Goal: Navigation & Orientation: Find specific page/section

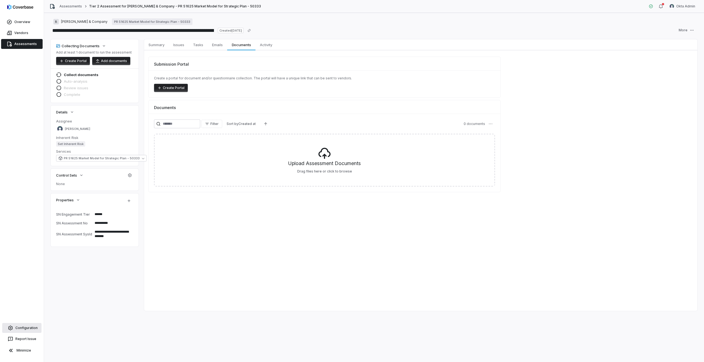
click at [25, 325] on link "Configuration" at bounding box center [21, 328] width 39 height 10
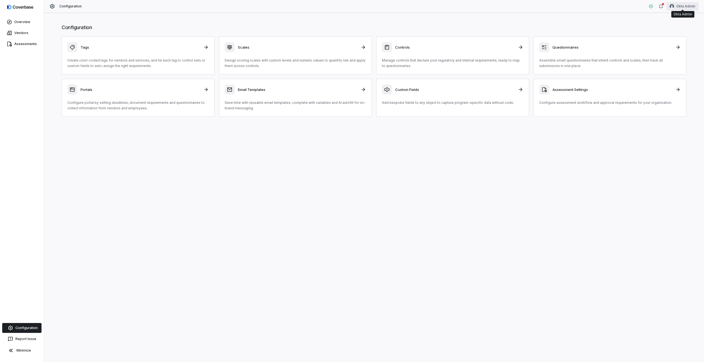
click at [675, 7] on html "Overview Vendors Assessments Configuration Report Issue Minimize Configuration …" at bounding box center [352, 181] width 704 height 362
click at [416, 48] on html "Overview Vendors Assessments Configuration Report Issue Minimize Configuration …" at bounding box center [352, 181] width 704 height 362
click at [406, 51] on div "Controls" at bounding box center [452, 47] width 141 height 10
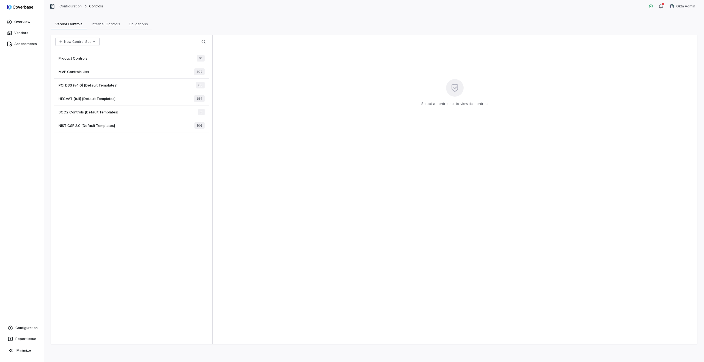
click at [116, 72] on div "MVP Controls.xlsx 202" at bounding box center [131, 71] width 155 height 13
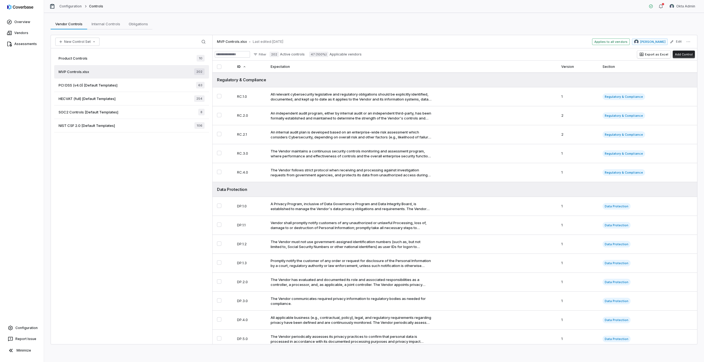
click at [103, 57] on div "Product Controls 10" at bounding box center [131, 58] width 155 height 13
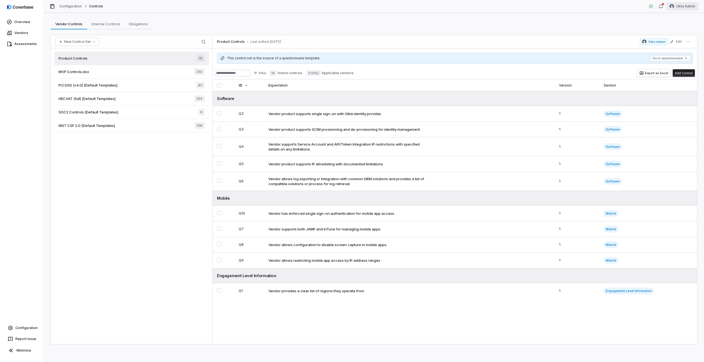
click at [684, 7] on html "Overview Vendors Assessments Configuration Report Issue Minimize Configuration …" at bounding box center [352, 181] width 704 height 362
click at [669, 51] on div "Log out" at bounding box center [675, 50] width 42 height 9
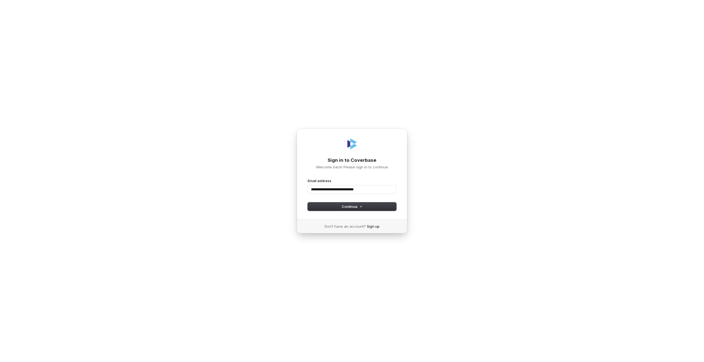
type input "**********"
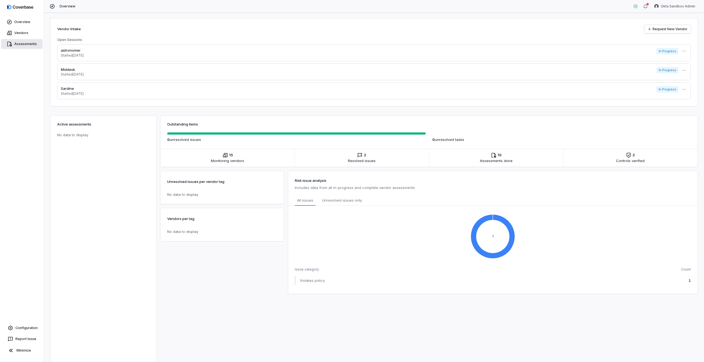
click at [17, 43] on link "Assessments" at bounding box center [22, 44] width 42 height 10
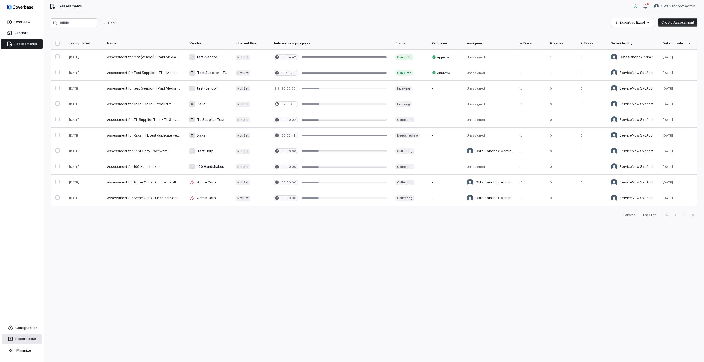
click at [20, 341] on button "Report Issue" at bounding box center [21, 339] width 39 height 10
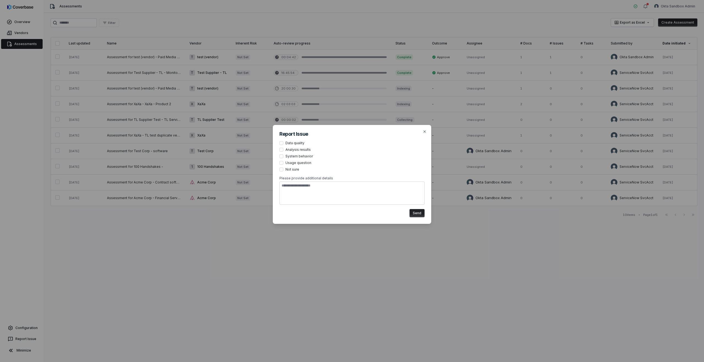
type textarea "*"
click at [21, 328] on div "Report Issue Data quality Analysis results System behavior Usage question Not s…" at bounding box center [352, 181] width 704 height 362
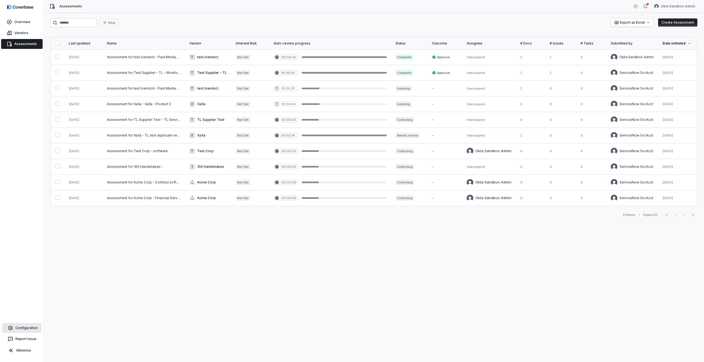
click at [15, 328] on link "Configuration" at bounding box center [21, 328] width 39 height 10
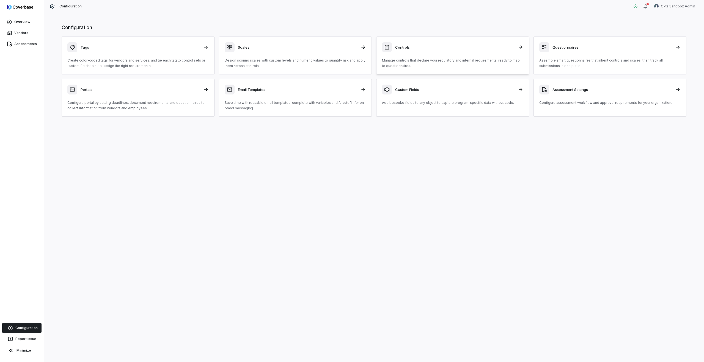
click at [448, 53] on div "Controls Manage controls that declare your regulatory and internal requirements…" at bounding box center [452, 55] width 141 height 26
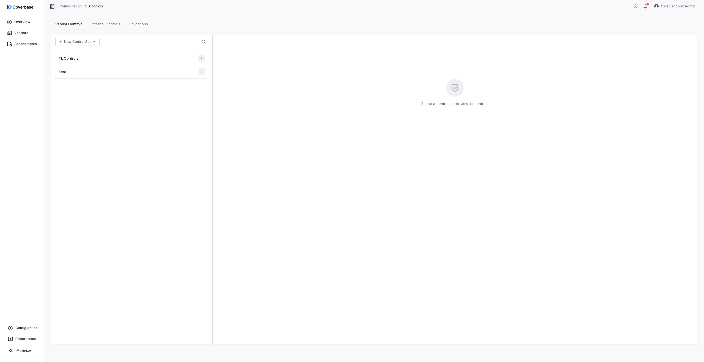
click at [127, 58] on div "TL Controls 2" at bounding box center [131, 58] width 155 height 13
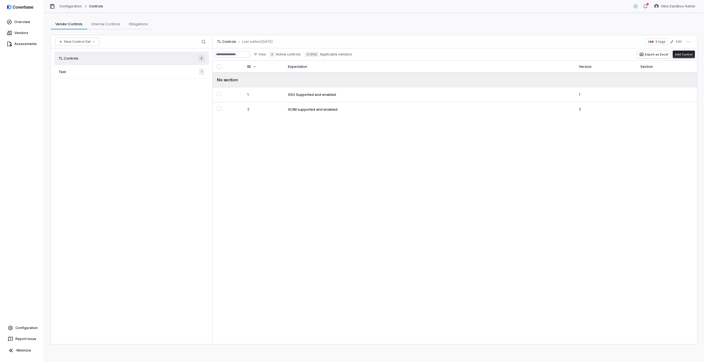
click at [103, 75] on div "Test 1" at bounding box center [131, 71] width 155 height 13
click at [152, 57] on div "TL Controls 2" at bounding box center [131, 58] width 155 height 13
click at [142, 73] on div "Test 1" at bounding box center [131, 71] width 155 height 13
click at [157, 58] on div "TL Controls 2" at bounding box center [131, 58] width 155 height 13
